Goal: Information Seeking & Learning: Learn about a topic

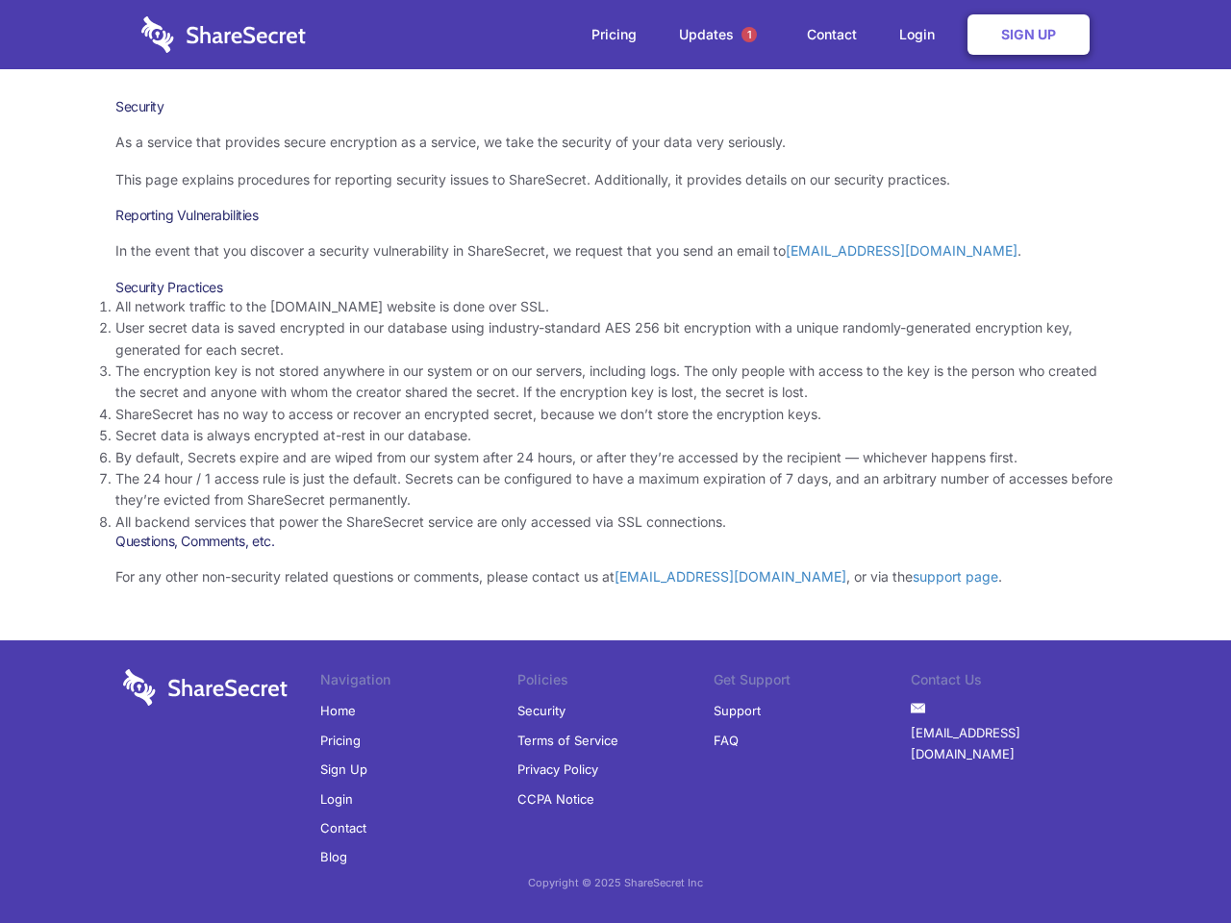
click at [615, 462] on li "By default, Secrets expire and are wiped from our system after 24 hours, or aft…" at bounding box center [615, 457] width 1000 height 21
click at [749, 35] on span "1" at bounding box center [748, 34] width 15 height 15
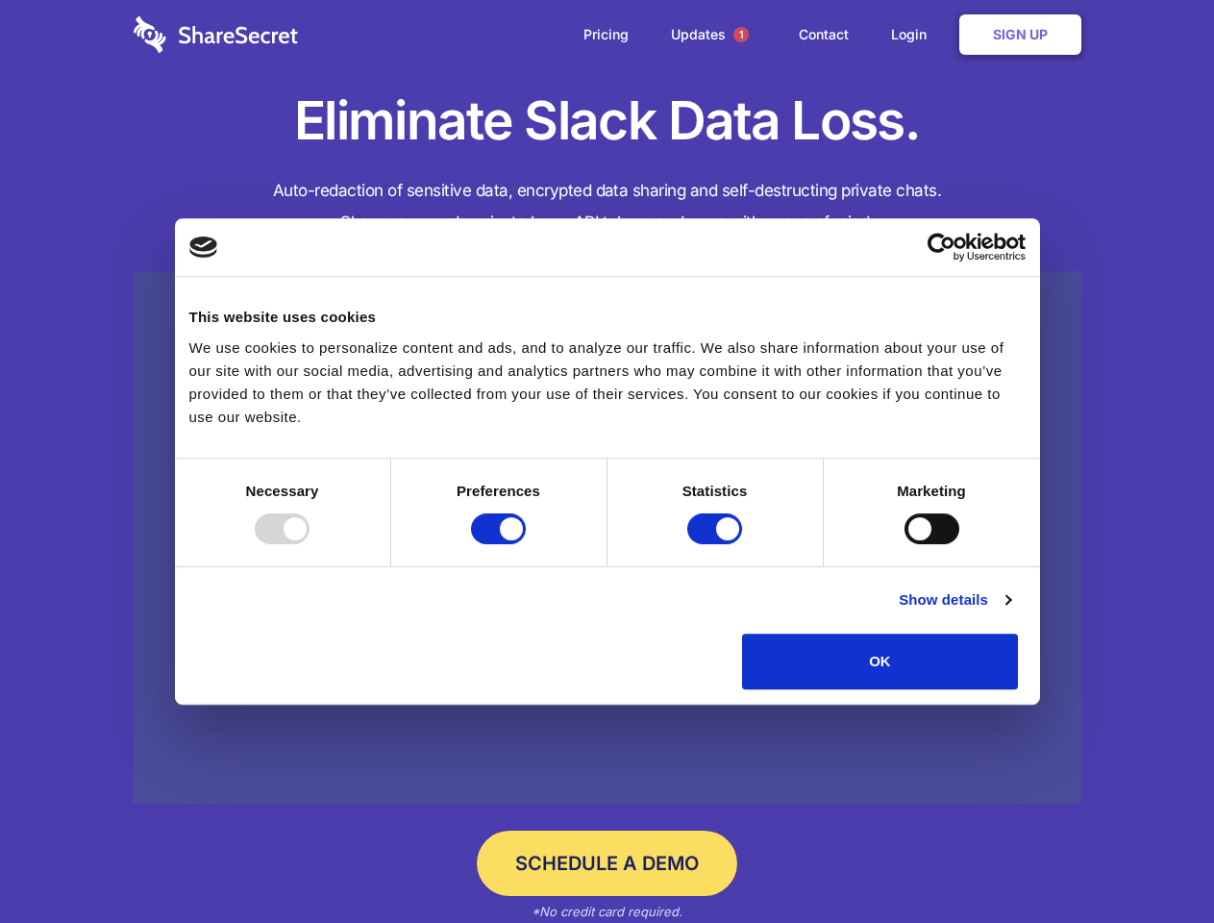
click at [310, 544] on div at bounding box center [282, 528] width 55 height 31
click at [526, 544] on input "Preferences" at bounding box center [498, 528] width 55 height 31
checkbox input "false"
click at [717, 544] on input "Statistics" at bounding box center [715, 528] width 55 height 31
checkbox input "false"
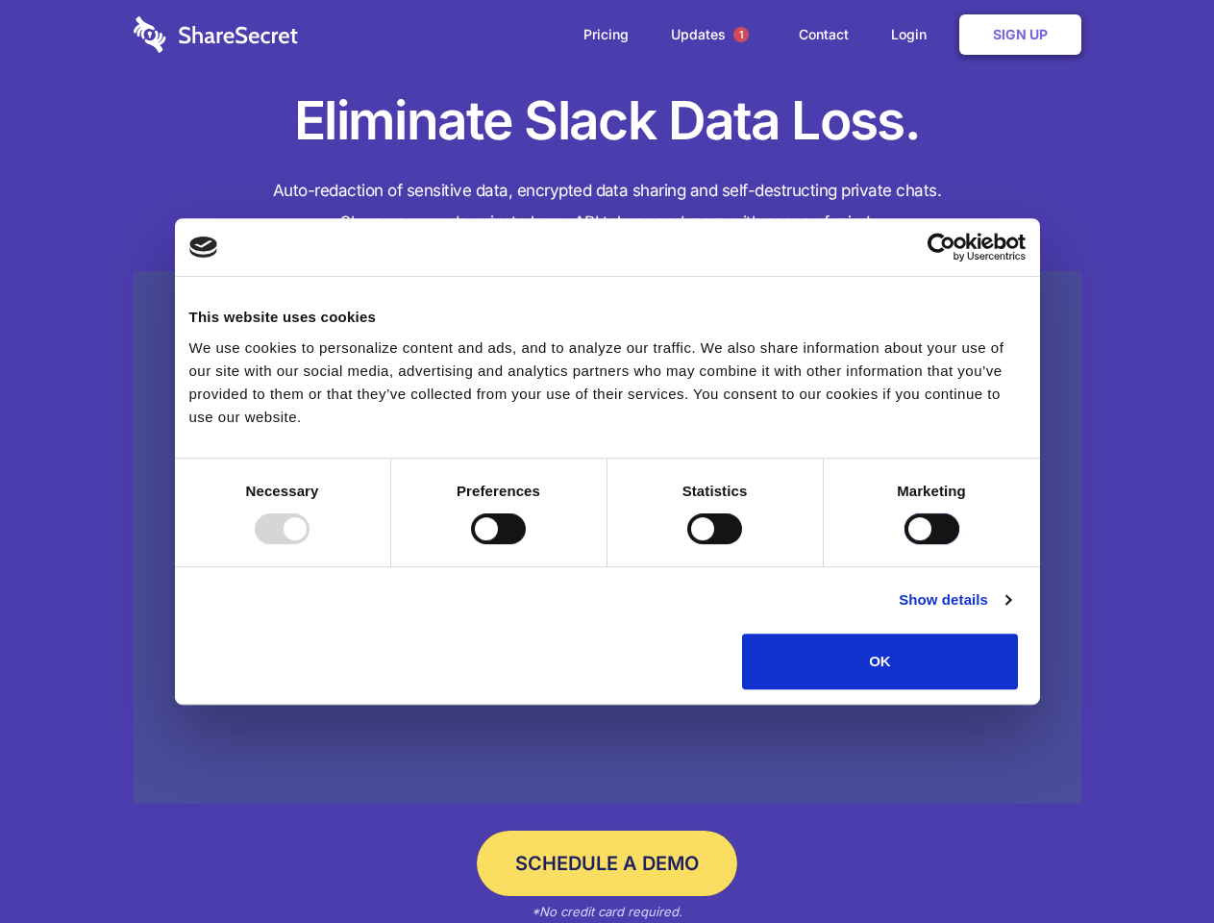
click at [905, 544] on input "Marketing" at bounding box center [932, 528] width 55 height 31
checkbox input "true"
click at [1011, 612] on link "Show details" at bounding box center [955, 599] width 112 height 23
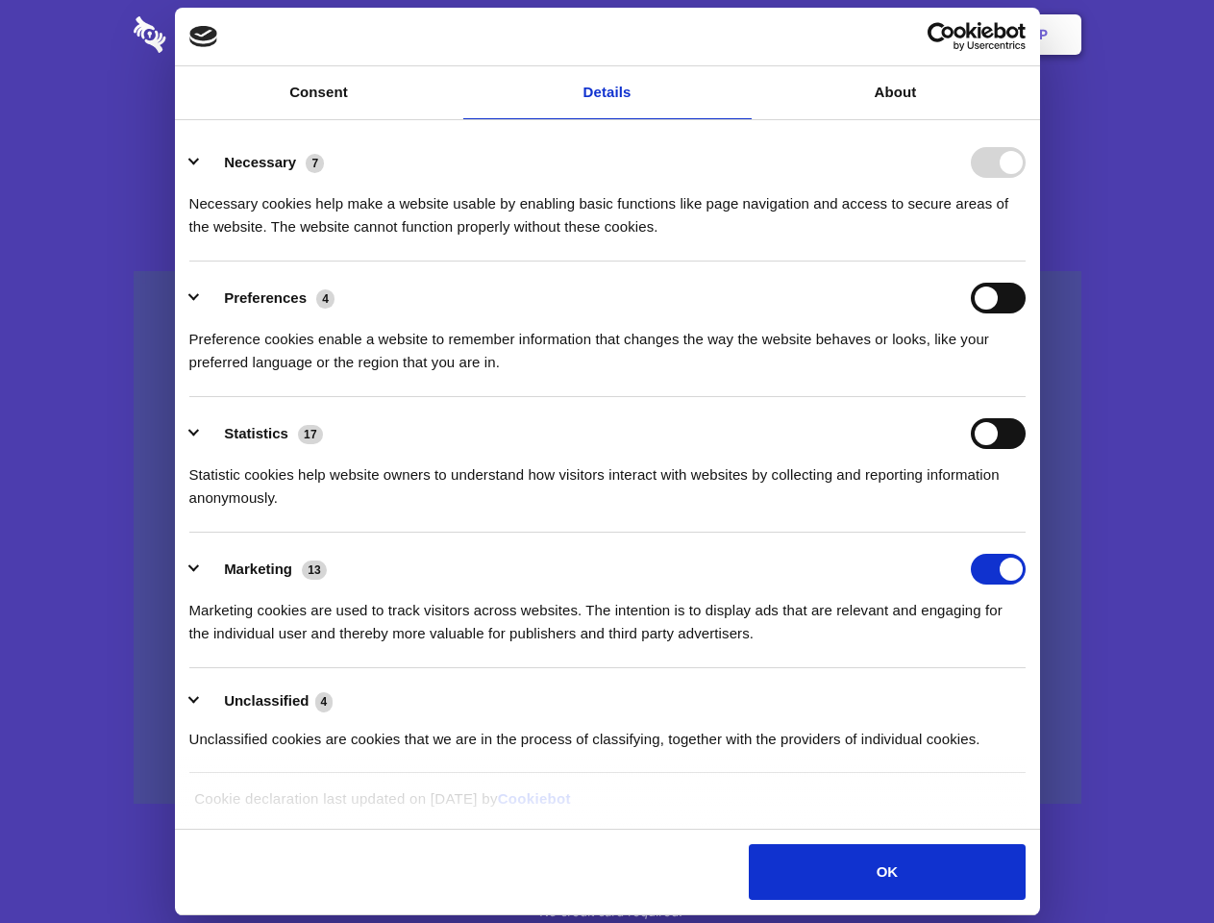
click at [1026, 262] on li "Necessary 7 Necessary cookies help make a website usable by enabling basic func…" at bounding box center [607, 194] width 837 height 136
click at [740, 35] on span "1" at bounding box center [741, 34] width 15 height 15
